Goal: Information Seeking & Learning: Compare options

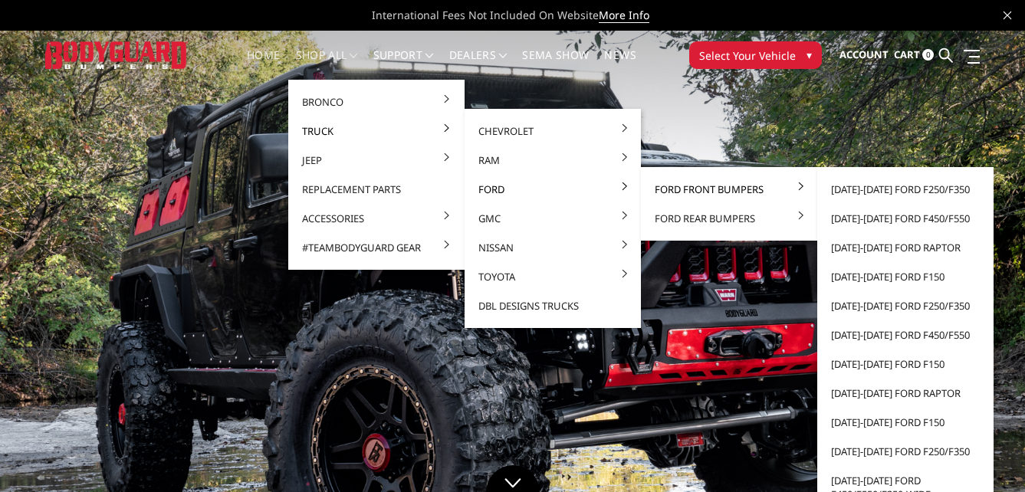
click at [682, 190] on link "Ford Front Bumpers" at bounding box center [729, 189] width 164 height 29
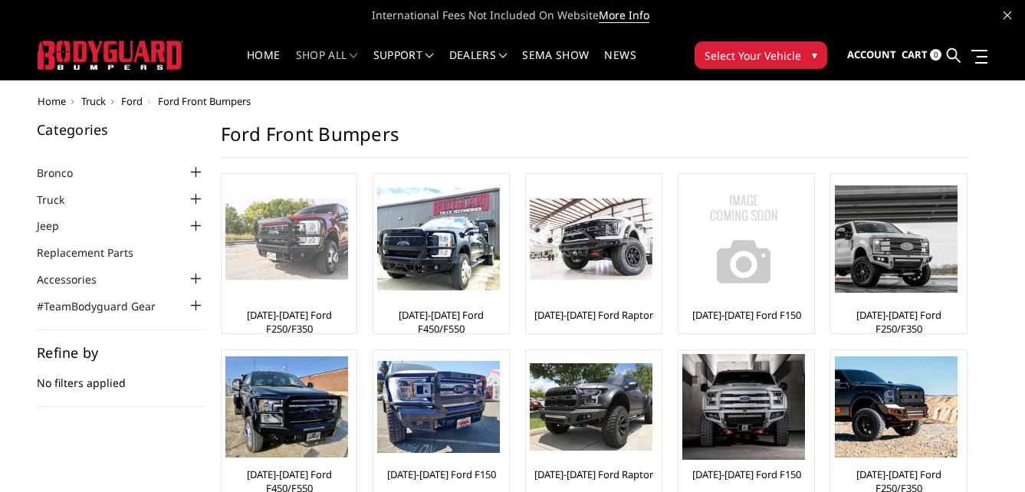
click at [320, 230] on img at bounding box center [286, 240] width 123 height 82
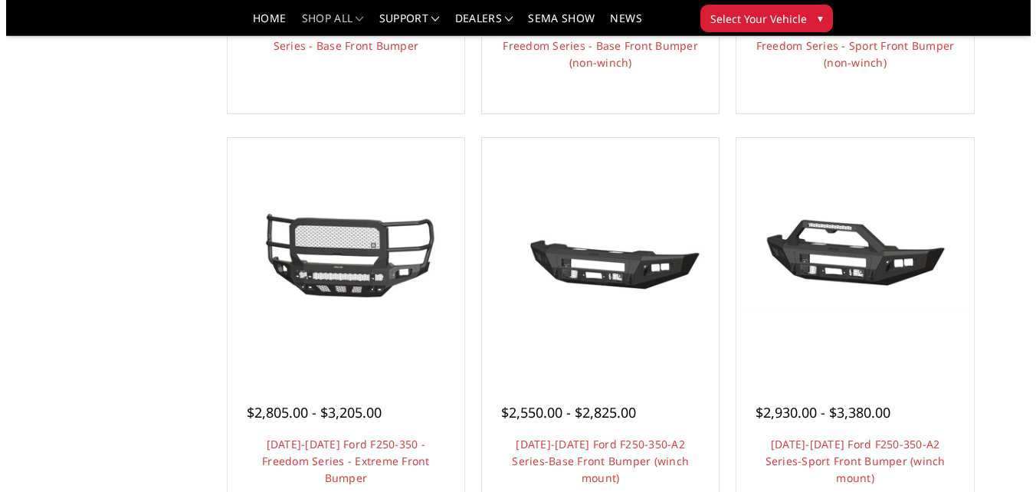
scroll to position [920, 0]
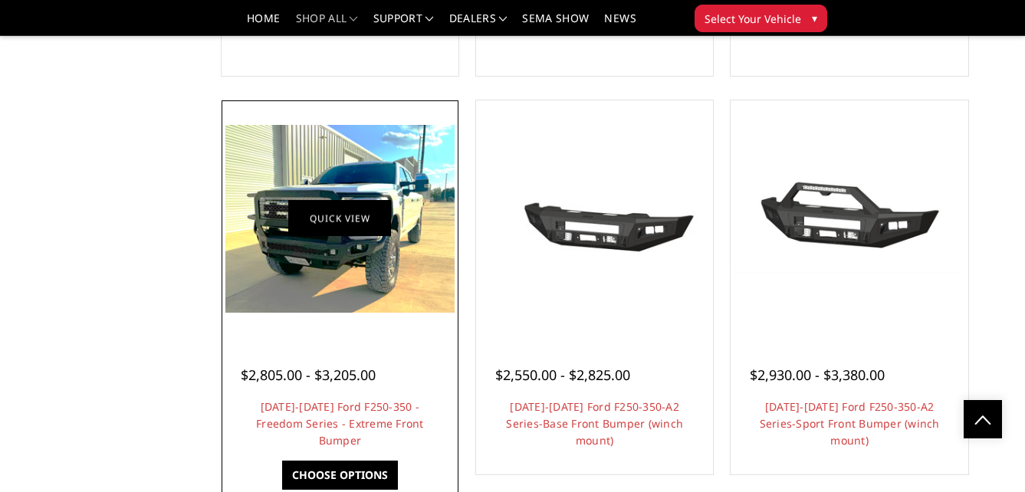
click at [337, 228] on link "Quick view" at bounding box center [339, 219] width 103 height 36
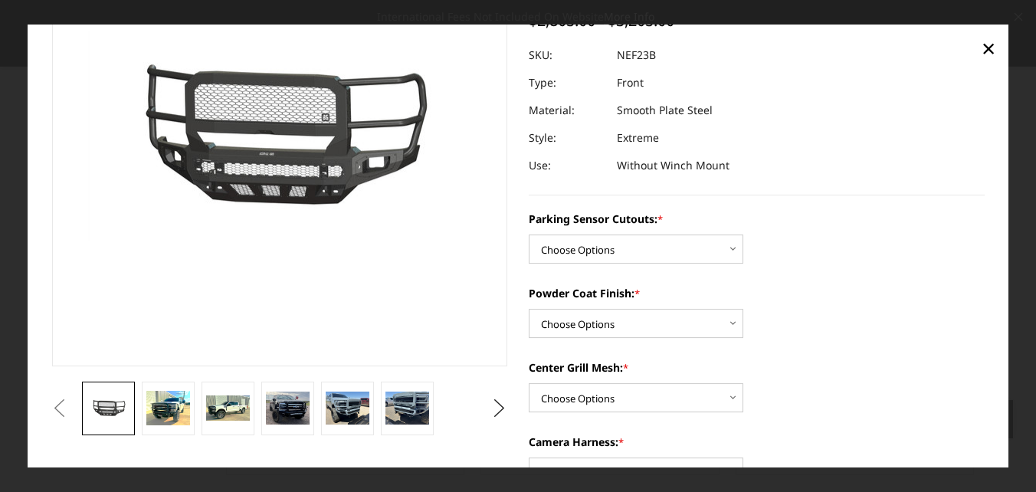
scroll to position [153, 0]
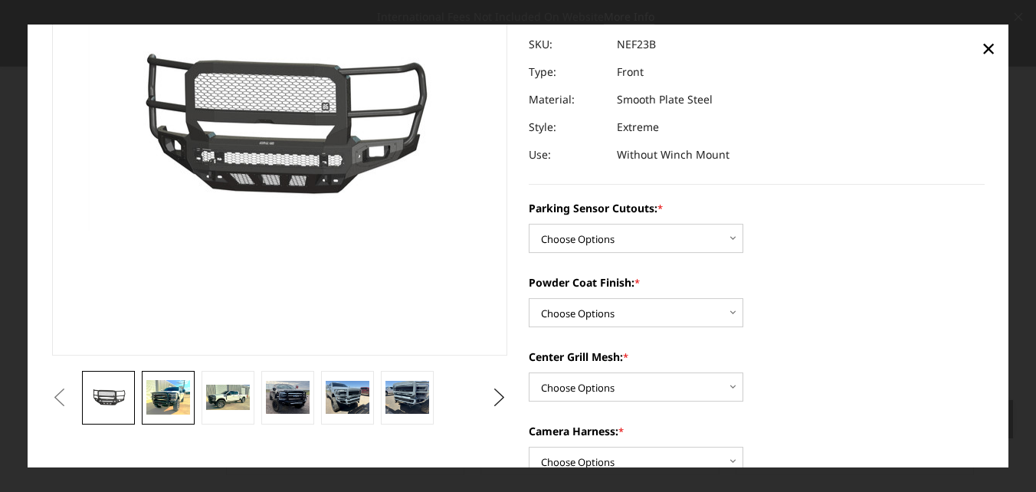
click at [166, 403] on img at bounding box center [167, 397] width 43 height 35
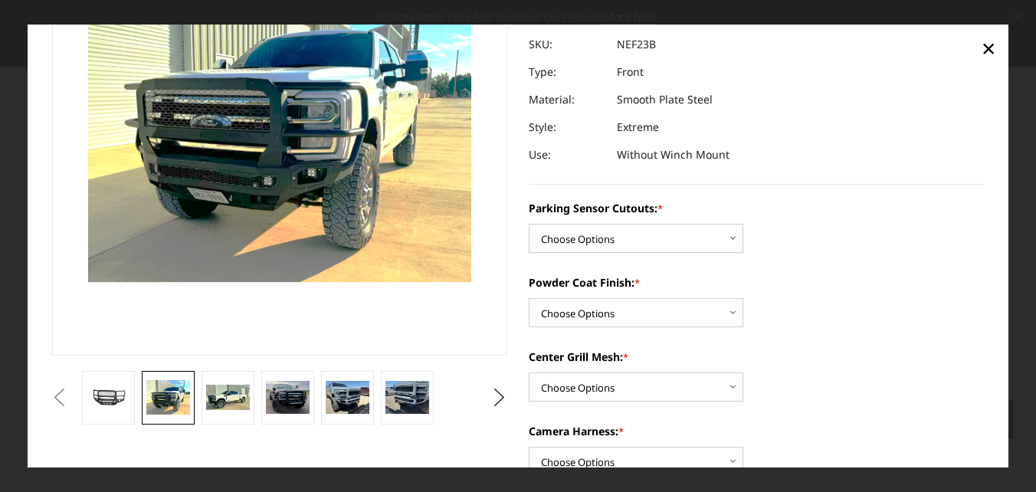
scroll to position [102, 0]
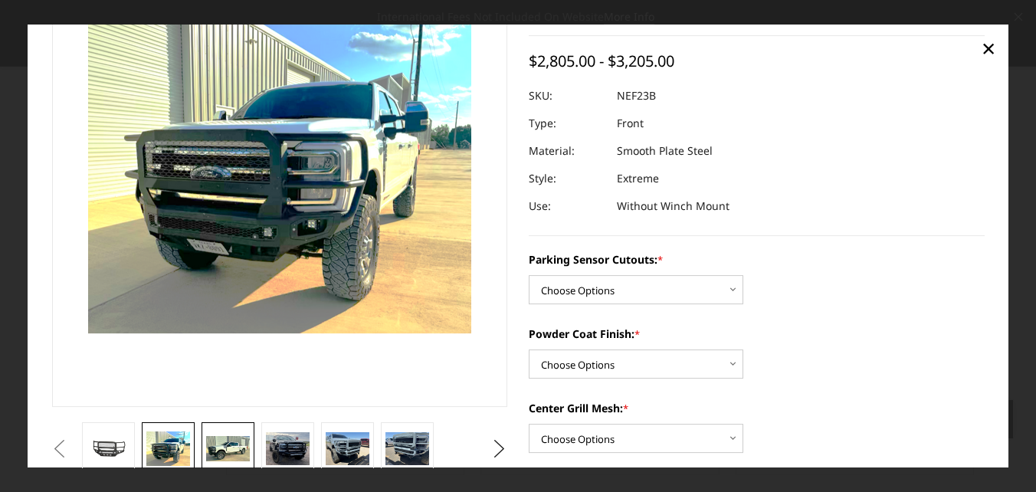
click at [243, 446] on img at bounding box center [227, 449] width 43 height 26
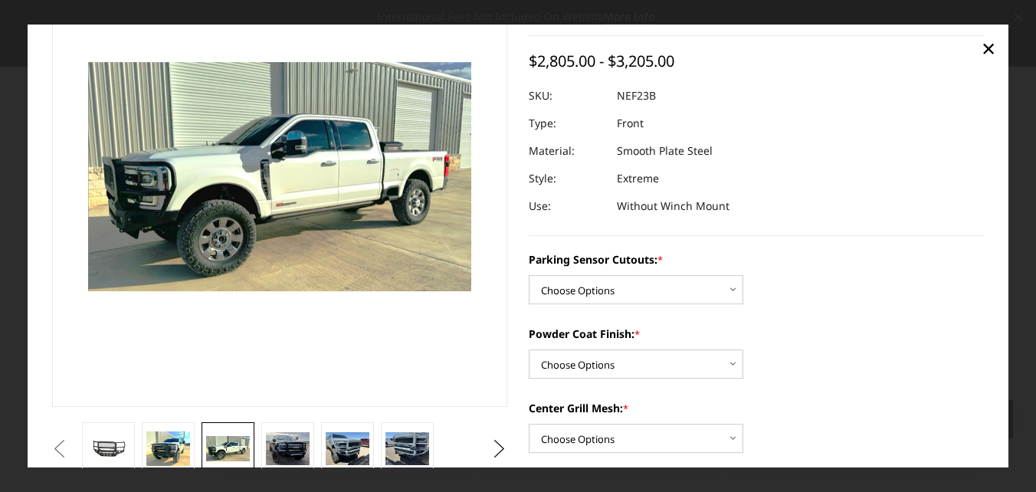
scroll to position [143, 0]
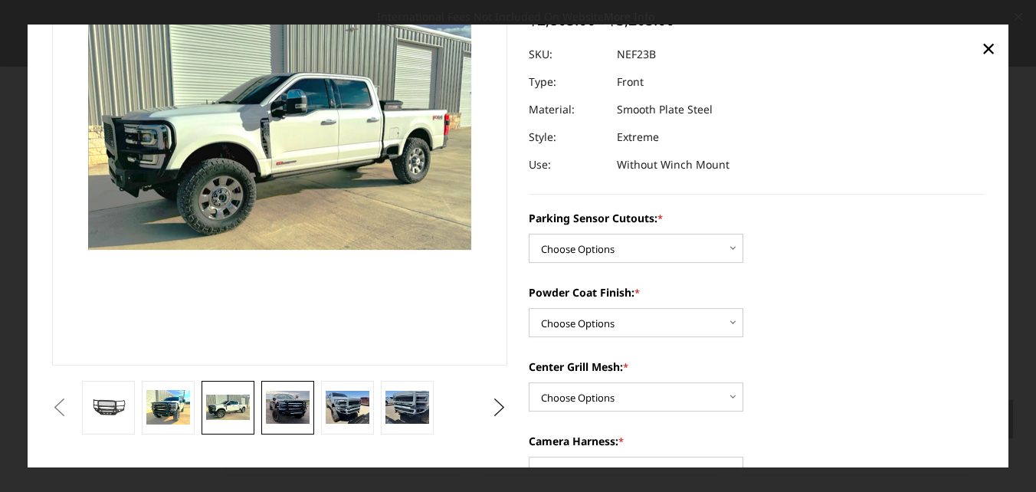
click at [301, 410] on img at bounding box center [287, 408] width 43 height 34
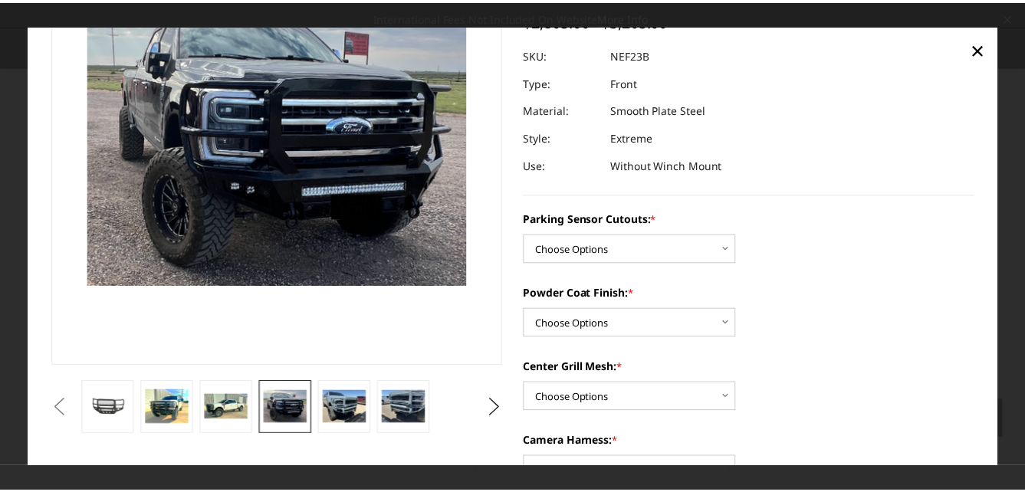
scroll to position [108, 0]
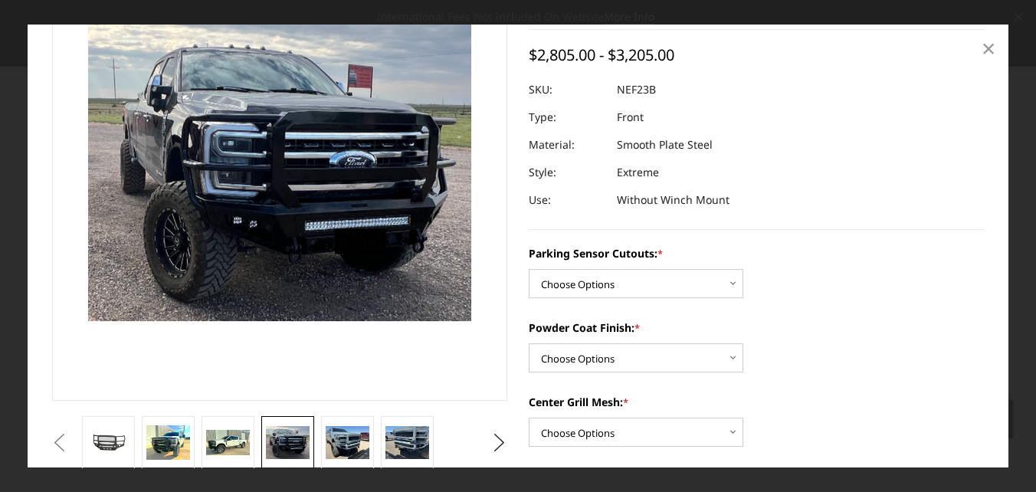
click at [990, 47] on span "×" at bounding box center [989, 47] width 14 height 33
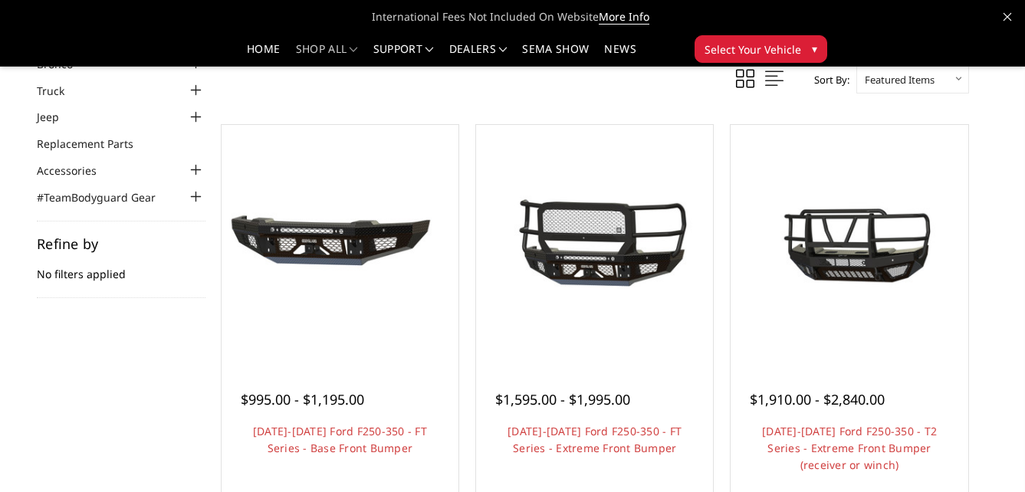
scroll to position [0, 0]
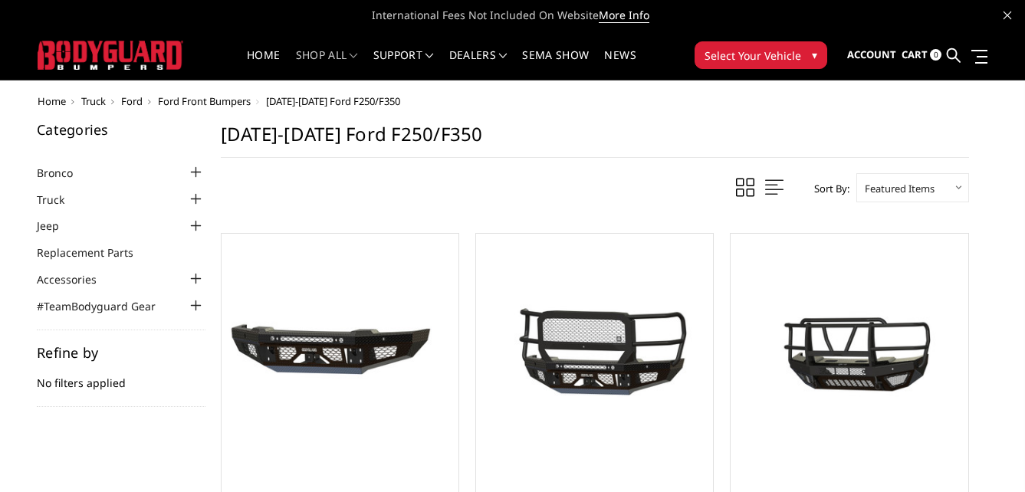
click at [187, 198] on div at bounding box center [196, 199] width 18 height 18
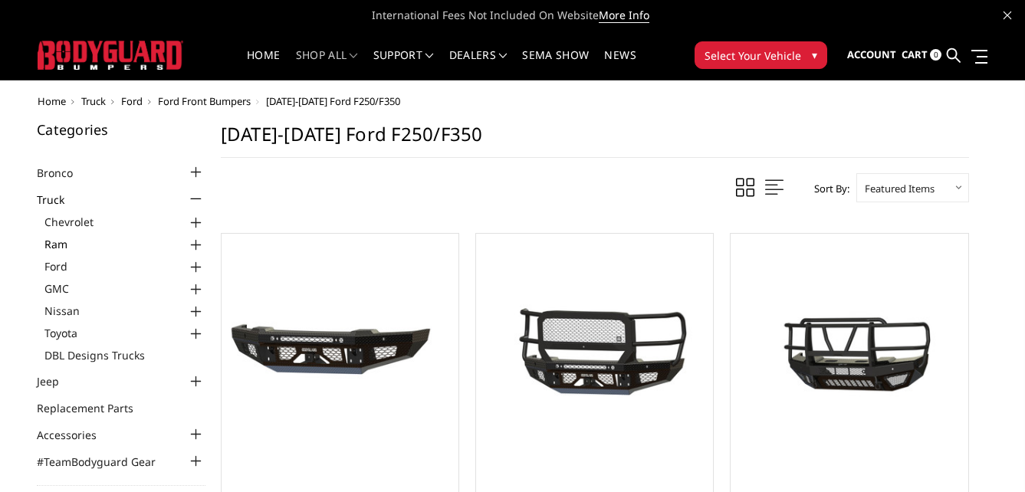
click at [117, 244] on link "Ram" at bounding box center [124, 244] width 161 height 16
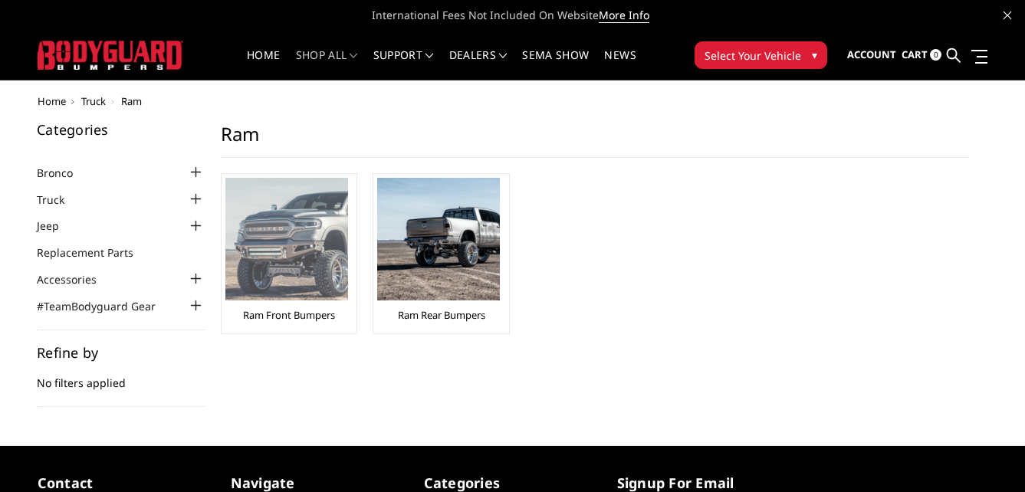
click at [278, 255] on img at bounding box center [286, 239] width 123 height 123
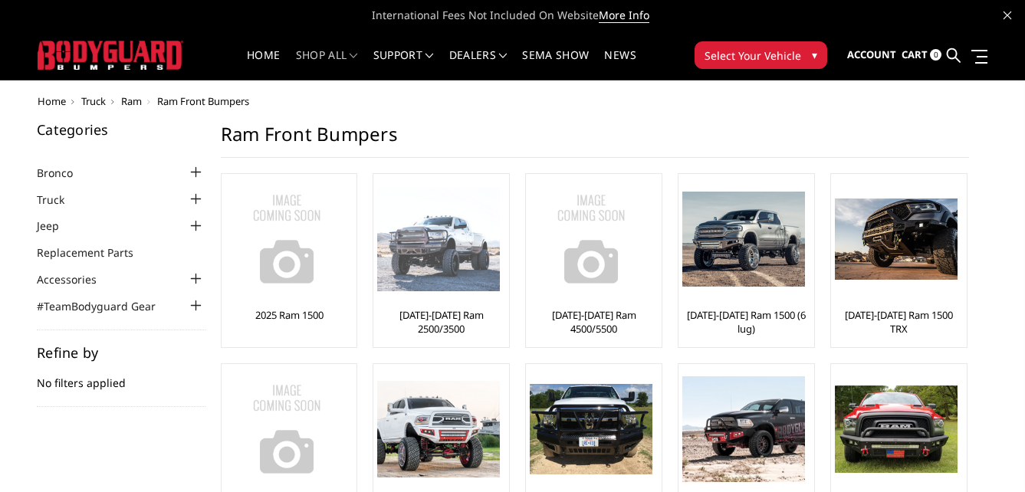
click at [460, 259] on img at bounding box center [438, 239] width 123 height 105
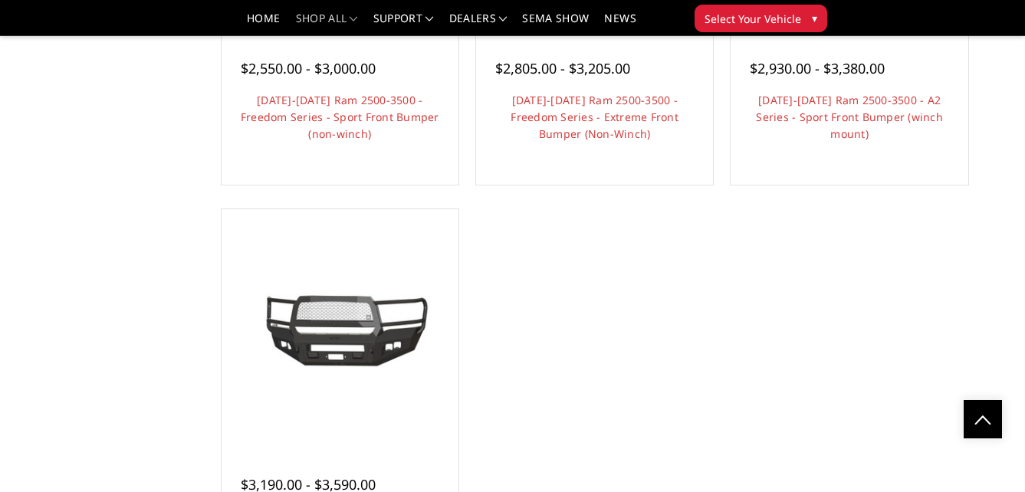
scroll to position [767, 0]
